Goal: Answer question/provide support: Share knowledge or assist other users

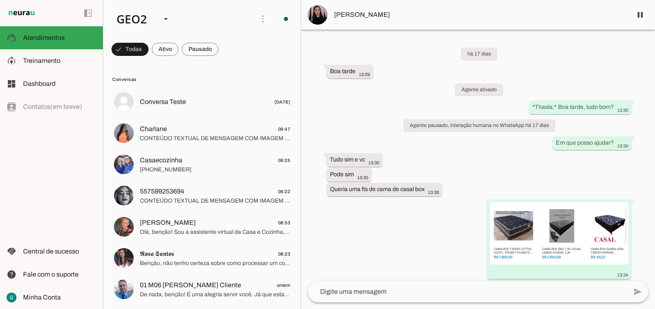
click at [385, 258] on div "há 17 dias Boa tarde 13:29 Agente ativado *Thasla:* Boa tarde, tudo bom? 13:30 …" at bounding box center [478, 156] width 354 height 252
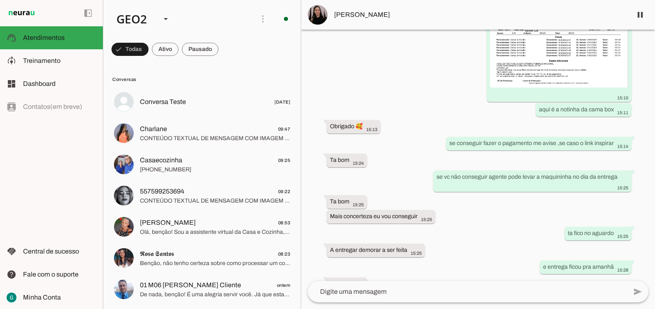
scroll to position [1604, 0]
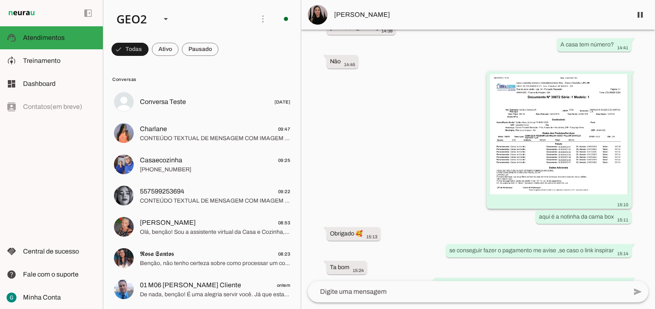
click at [544, 170] on img at bounding box center [559, 134] width 138 height 121
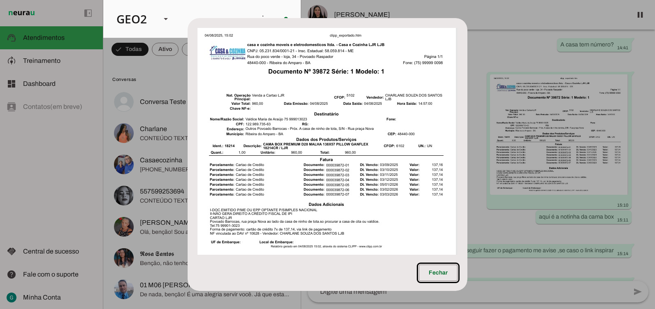
click at [467, 219] on dialog "Fechar" at bounding box center [328, 154] width 280 height 273
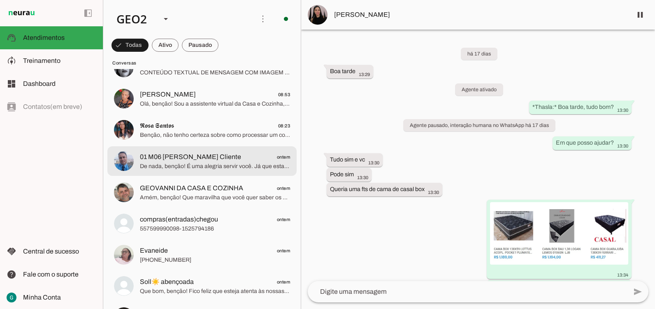
scroll to position [0, 0]
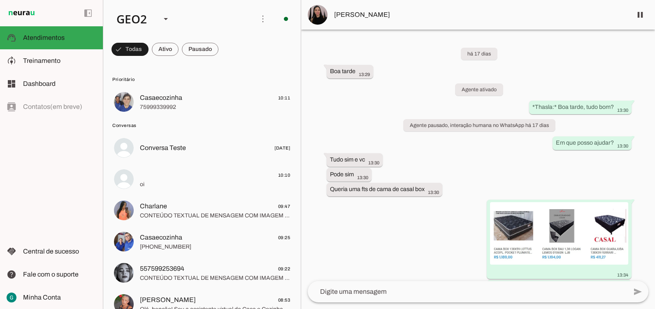
click at [385, 249] on div "há 17 dias Boa tarde 13:29 Agente ativado *Thasla:* Boa tarde, tudo bom? 13:30 …" at bounding box center [478, 156] width 354 height 252
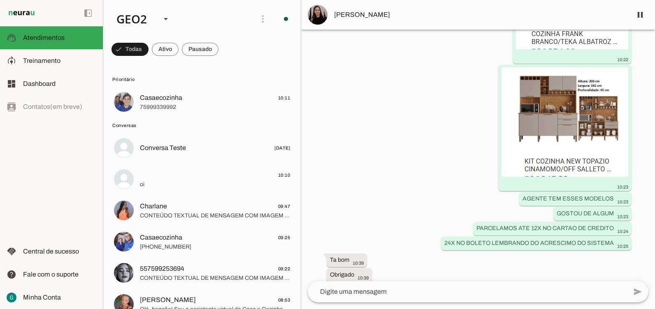
scroll to position [2710, 0]
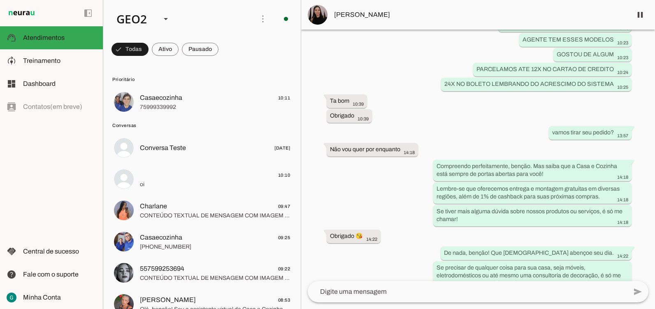
click at [374, 179] on div "há 17 dias Boa tarde 13:29 Agente ativado *Thasla:* Boa tarde, tudo bom? 13:30 …" at bounding box center [478, 156] width 354 height 252
click at [378, 165] on div "há 17 dias Boa tarde 13:29 Agente ativado *Thasla:* Boa tarde, tudo bom? 13:30 …" at bounding box center [478, 156] width 354 height 252
click at [397, 205] on div "há 17 dias Boa tarde 13:29 Agente ativado *Thasla:* Boa tarde, tudo bom? 13:30 …" at bounding box center [478, 156] width 354 height 252
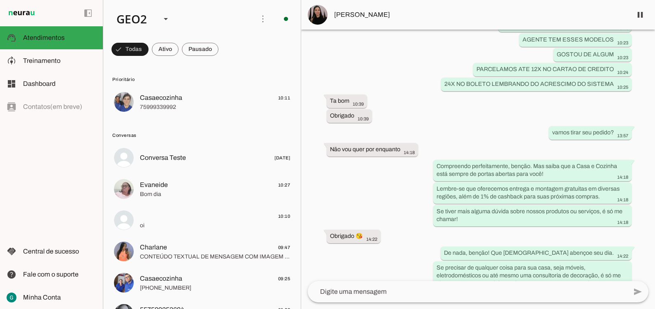
scroll to position [0, 0]
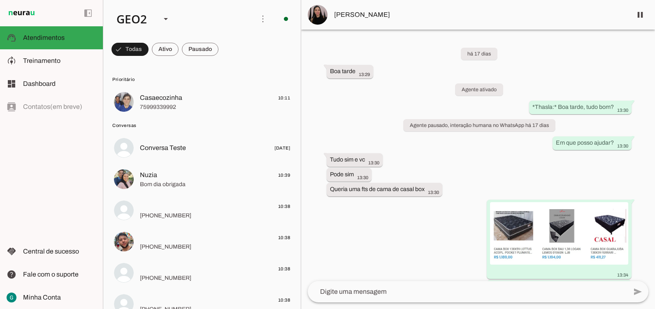
click at [403, 248] on div "há 17 dias Boa tarde 13:29 Agente ativado *Thasla:* Boa tarde, tudo bom? 13:30 …" at bounding box center [478, 156] width 354 height 252
click at [564, 71] on div "há 17 dias Boa tarde 13:29 Agente ativado *Thasla:* Boa tarde, tudo bom? 13:30 …" at bounding box center [478, 156] width 354 height 252
click at [513, 165] on div "há 17 dias Boa tarde 13:29 Agente ativado *Thasla:* Boa tarde, tudo bom? 13:30 …" at bounding box center [478, 156] width 354 height 252
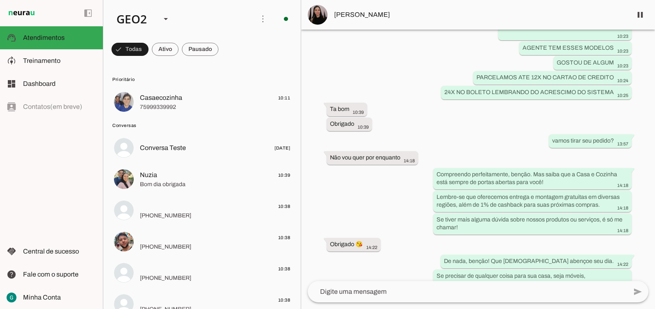
scroll to position [2710, 0]
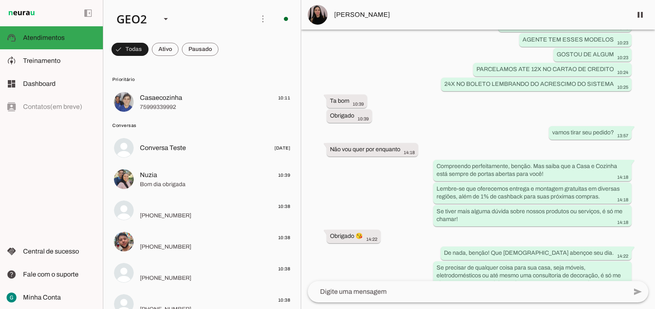
click at [481, 121] on div "há 17 dias Boa tarde 13:29 Agente ativado *Thasla:* Boa tarde, tudo bom? 13:30 …" at bounding box center [478, 156] width 354 height 252
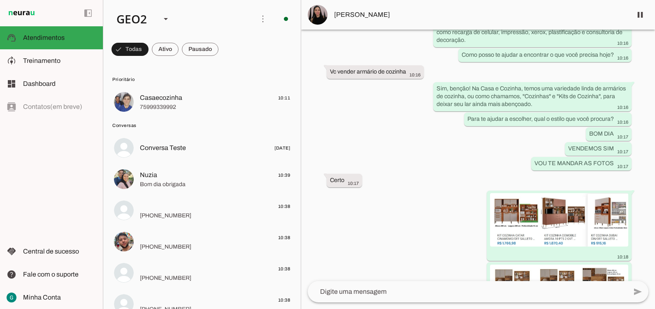
scroll to position [2134, 0]
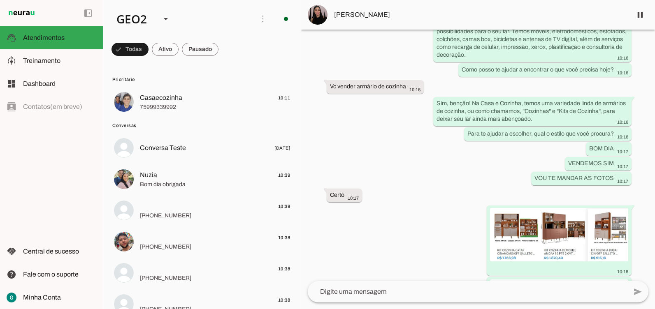
click at [346, 11] on span "[PERSON_NAME]" at bounding box center [479, 15] width 291 height 10
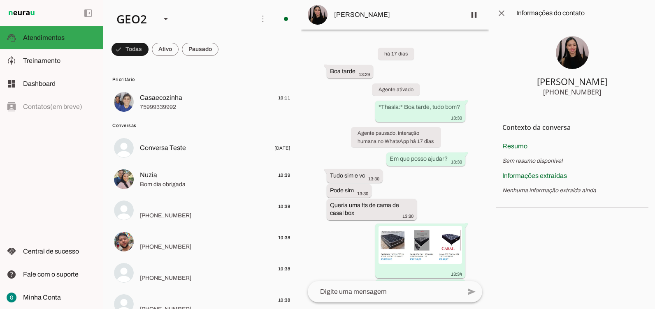
drag, startPoint x: 597, startPoint y: 91, endPoint x: 560, endPoint y: 95, distance: 37.6
click at [560, 95] on div "[PHONE_NUMBER]" at bounding box center [572, 92] width 58 height 10
drag, startPoint x: 560, startPoint y: 95, endPoint x: 564, endPoint y: 93, distance: 4.2
